Goal: Task Accomplishment & Management: Use online tool/utility

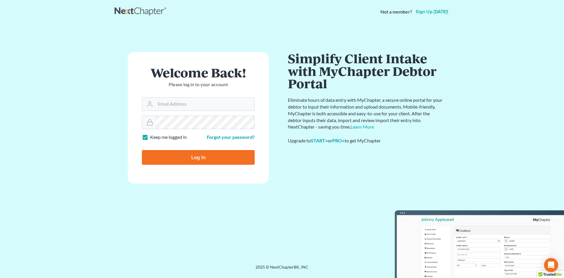
type input "sean@berkencloyes.com"
click at [208, 155] on input "Log In" at bounding box center [198, 157] width 113 height 15
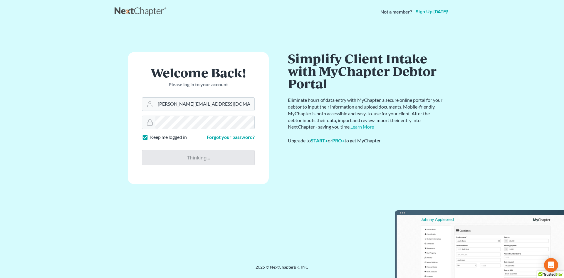
type input "Thinking..."
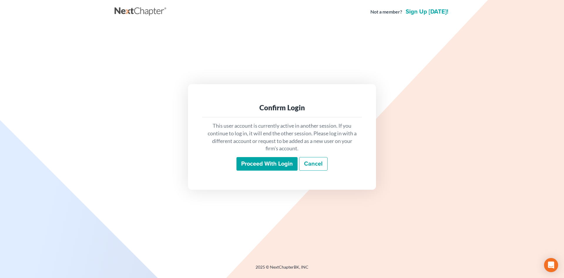
click at [275, 166] on input "Proceed with login" at bounding box center [267, 164] width 61 height 14
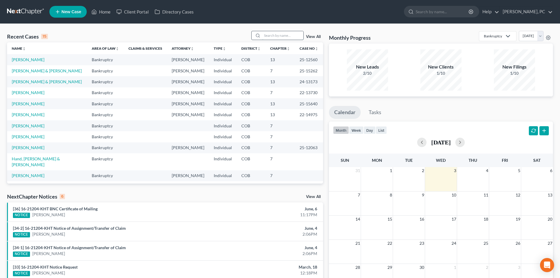
click at [275, 35] on input "search" at bounding box center [282, 35] width 41 height 9
click at [273, 37] on input "search" at bounding box center [282, 35] width 41 height 9
click at [27, 105] on link "[PERSON_NAME]" at bounding box center [28, 103] width 33 height 5
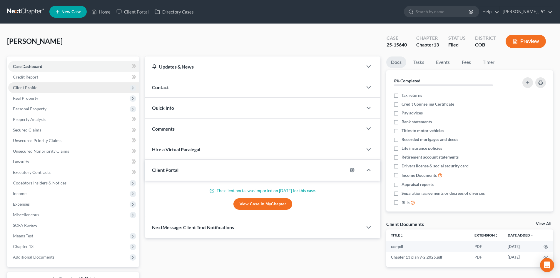
click at [16, 90] on span "Client Profile" at bounding box center [25, 87] width 24 height 5
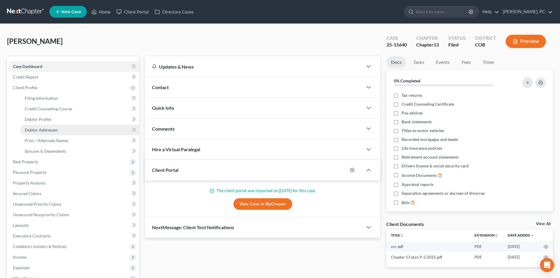
click at [41, 129] on span "Debtor Addresses" at bounding box center [41, 129] width 33 height 5
